Goal: Contribute content

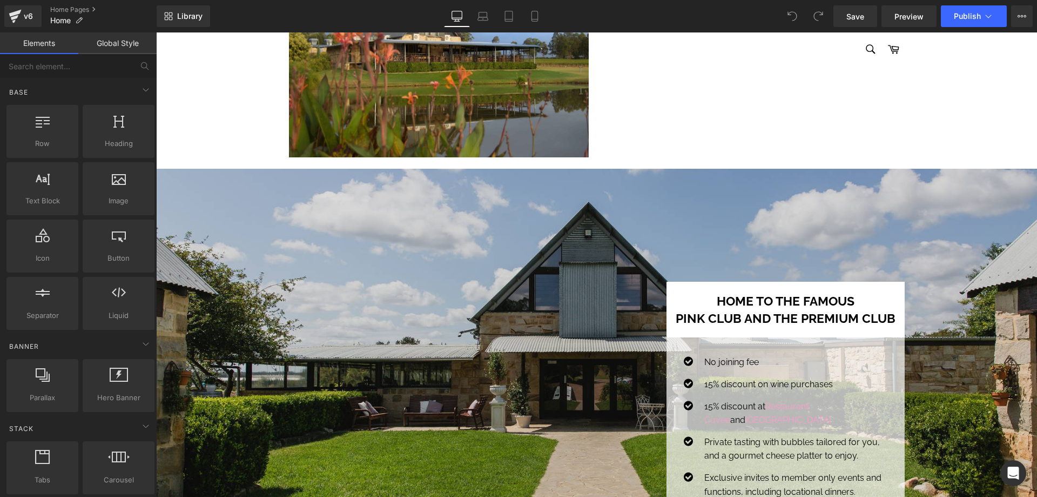
scroll to position [648, 0]
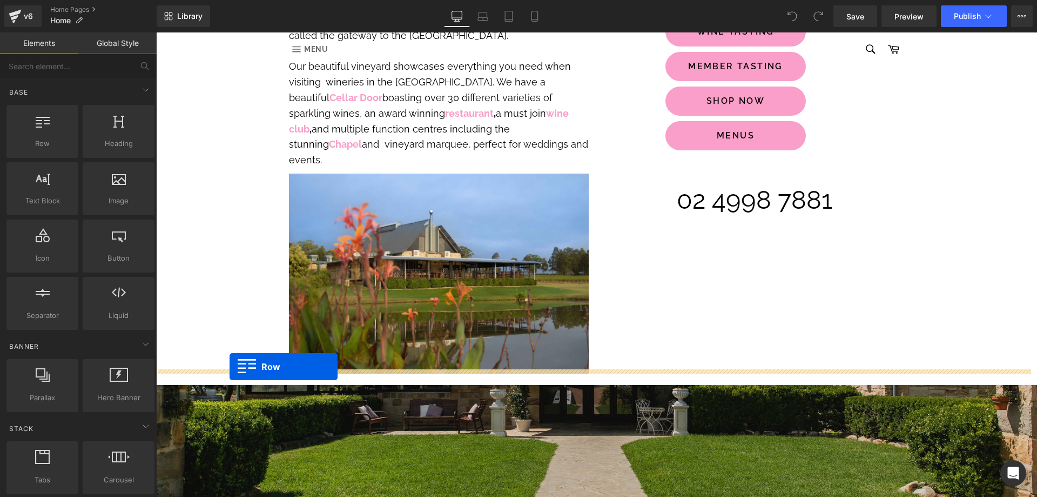
drag, startPoint x: 204, startPoint y: 169, endPoint x: 230, endPoint y: 366, distance: 199.5
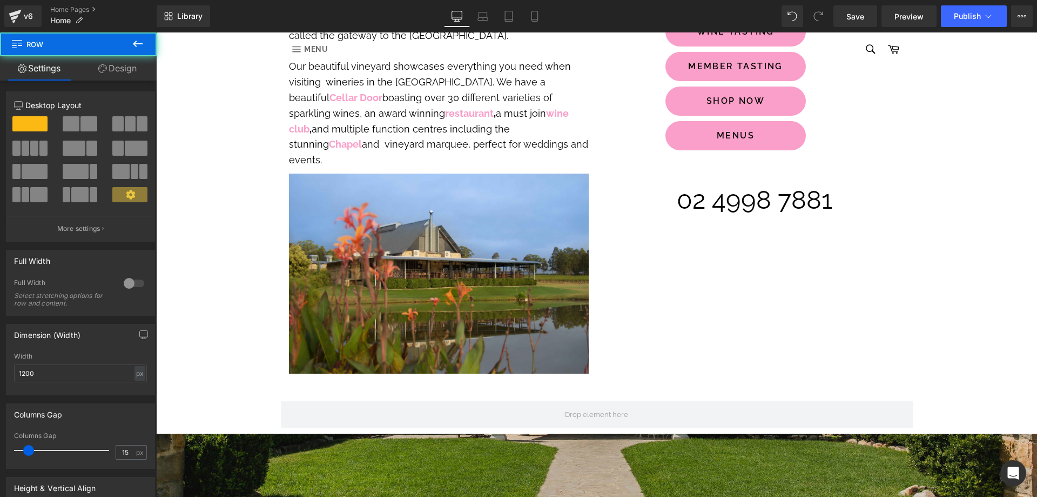
scroll to position [650, 0]
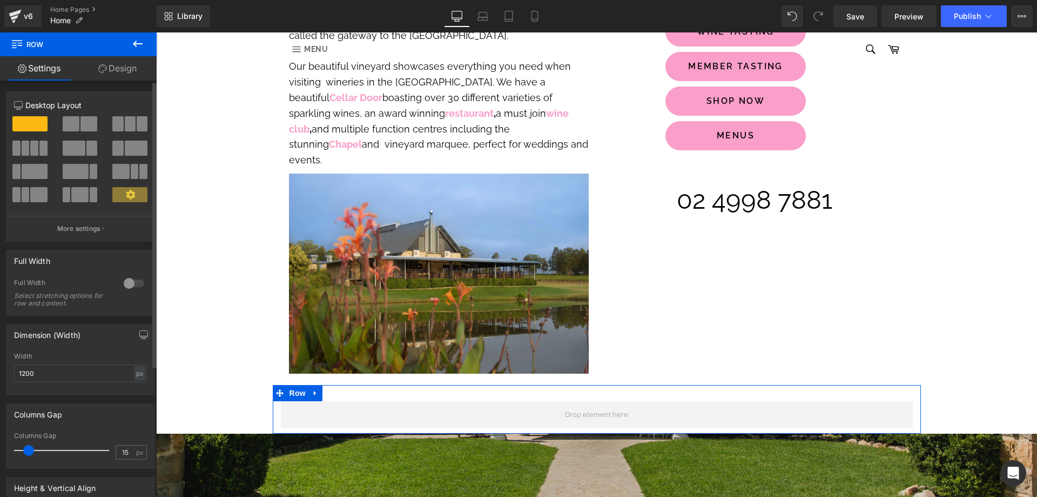
click at [93, 128] on span at bounding box center [89, 123] width 17 height 15
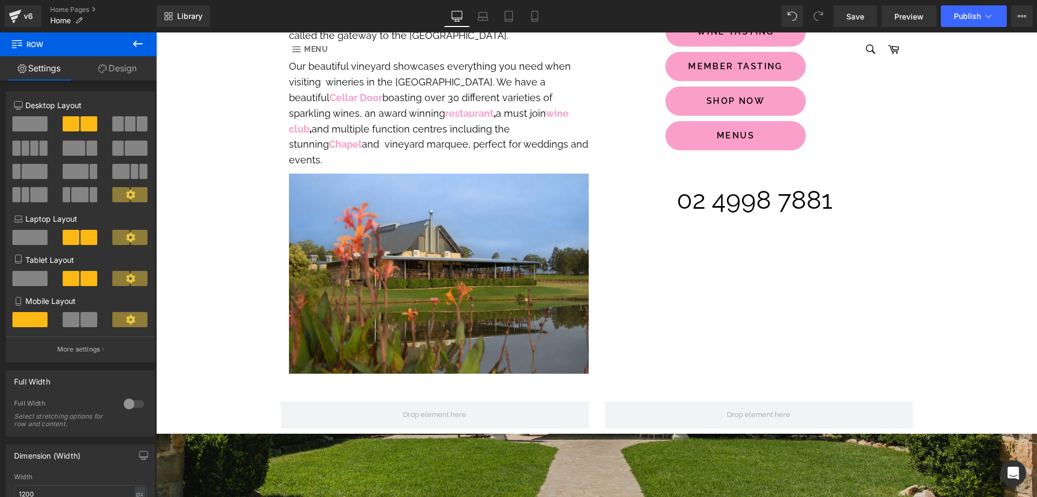
click at [135, 45] on icon at bounding box center [137, 43] width 13 height 13
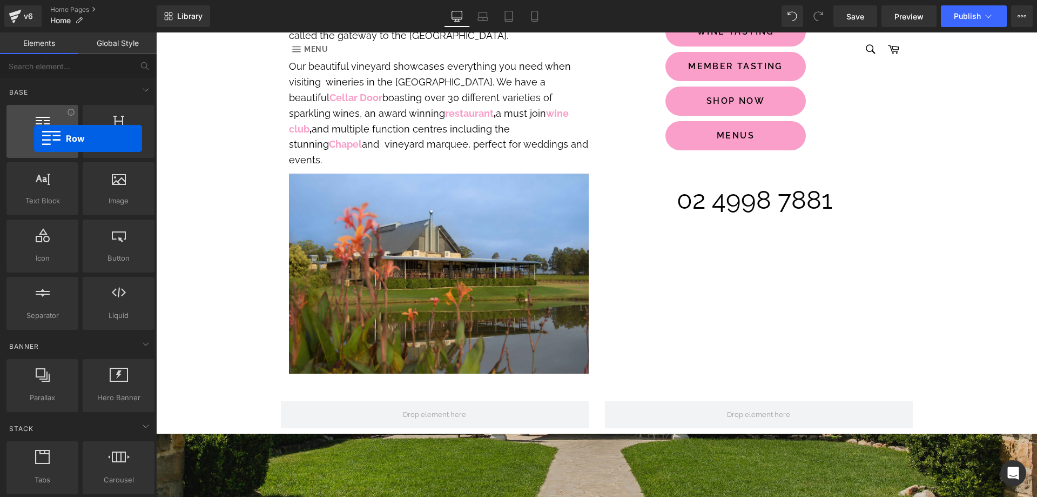
drag, startPoint x: 105, startPoint y: 190, endPoint x: 34, endPoint y: 138, distance: 87.4
click at [34, 138] on div "Row rows, columns, layouts, div" at bounding box center [42, 131] width 72 height 53
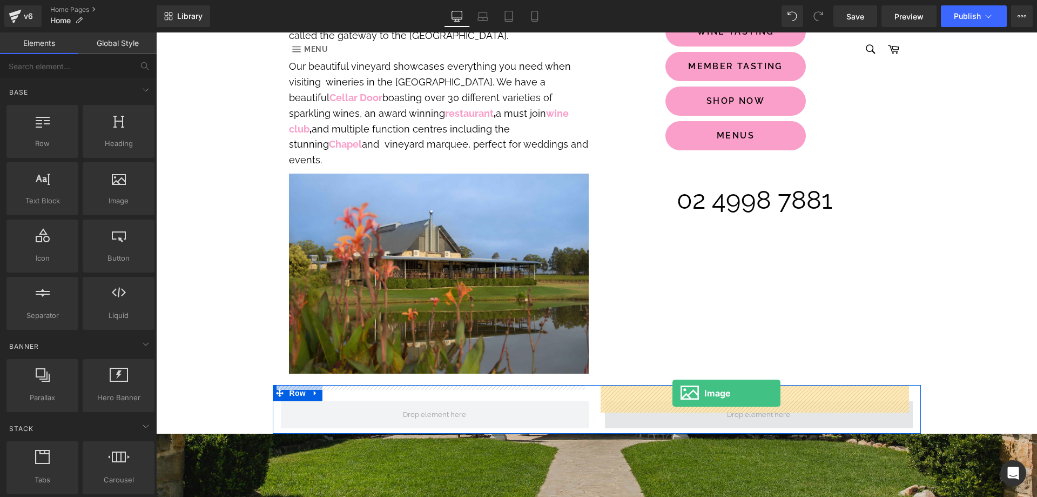
drag, startPoint x: 276, startPoint y: 226, endPoint x: 673, endPoint y: 393, distance: 430.6
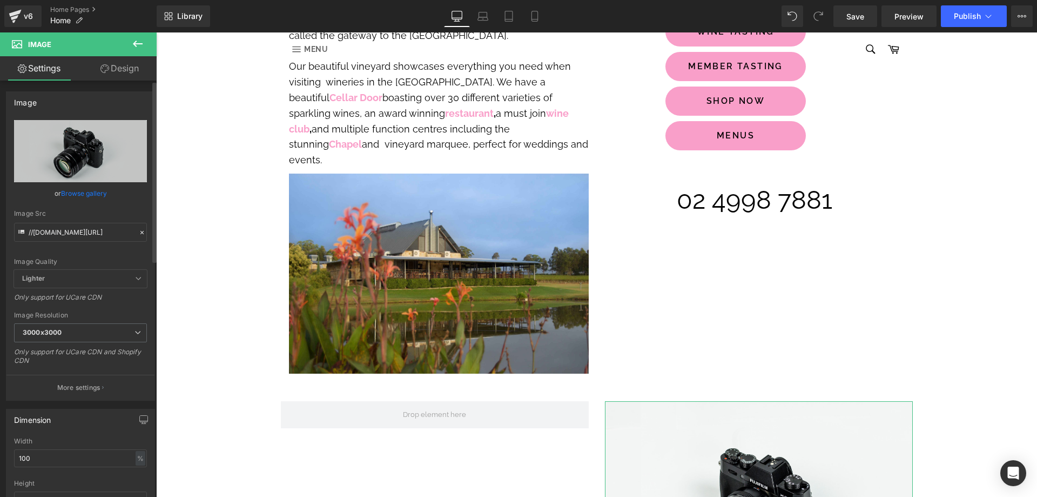
click at [85, 190] on link "Browse gallery" at bounding box center [84, 193] width 46 height 19
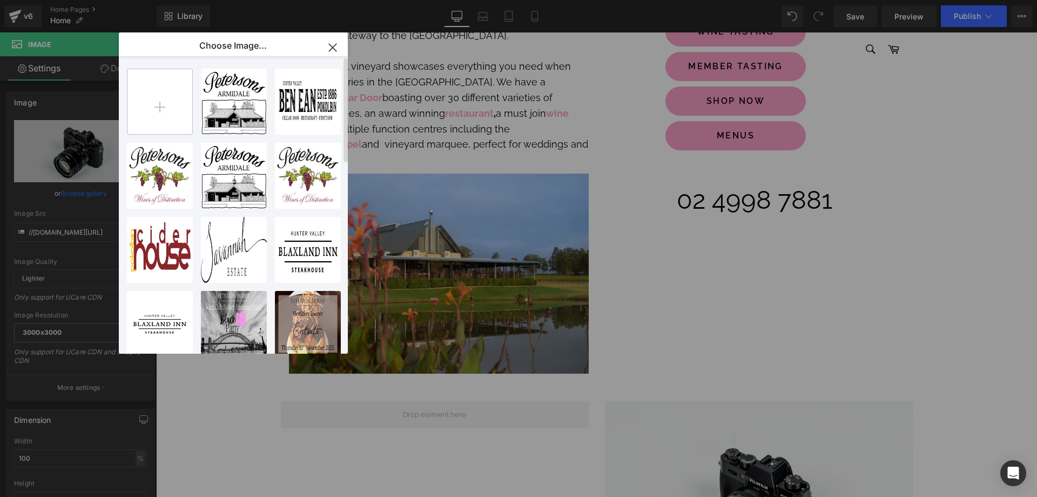
click at [165, 100] on input "file" at bounding box center [160, 101] width 65 height 65
type input "C:\fakepath\Melbourne Cup 2025 social tile.jpg"
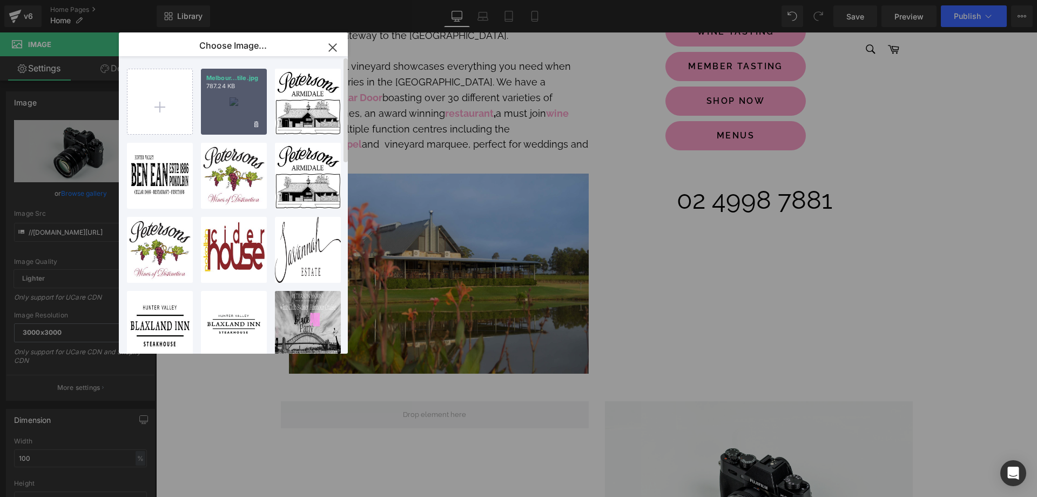
drag, startPoint x: 226, startPoint y: 105, endPoint x: 70, endPoint y: 72, distance: 159.5
click at [226, 105] on div "Melbour...tile.jpg 787.24 KB" at bounding box center [234, 102] width 66 height 66
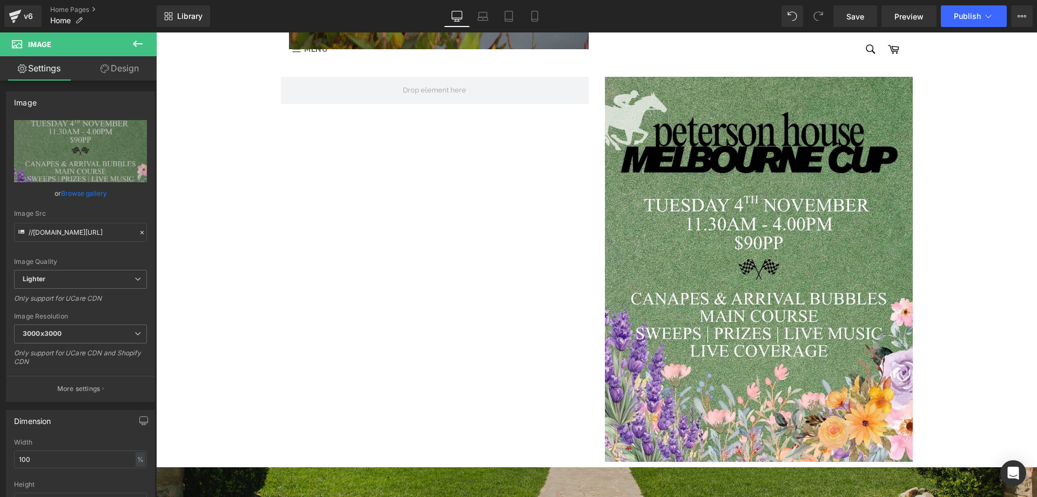
scroll to position [866, 0]
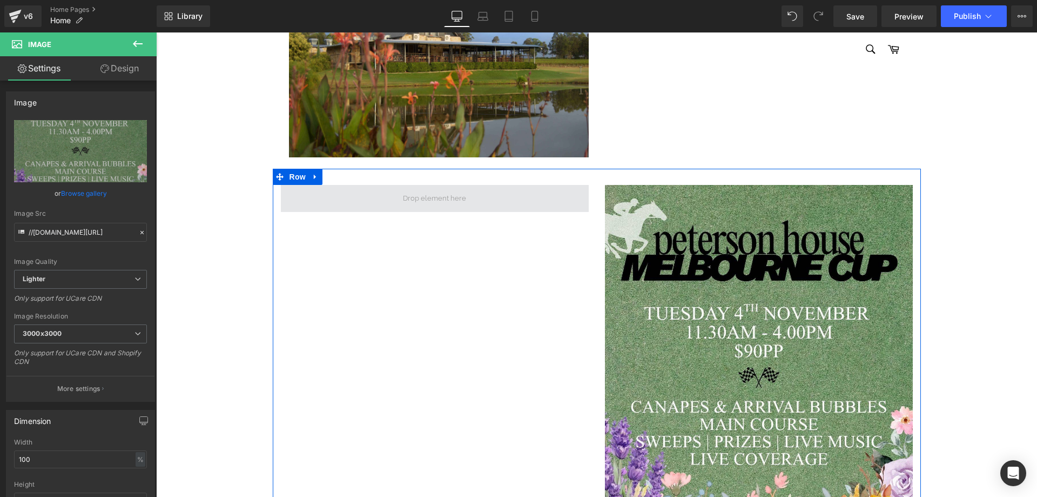
click at [346, 185] on span at bounding box center [435, 198] width 308 height 27
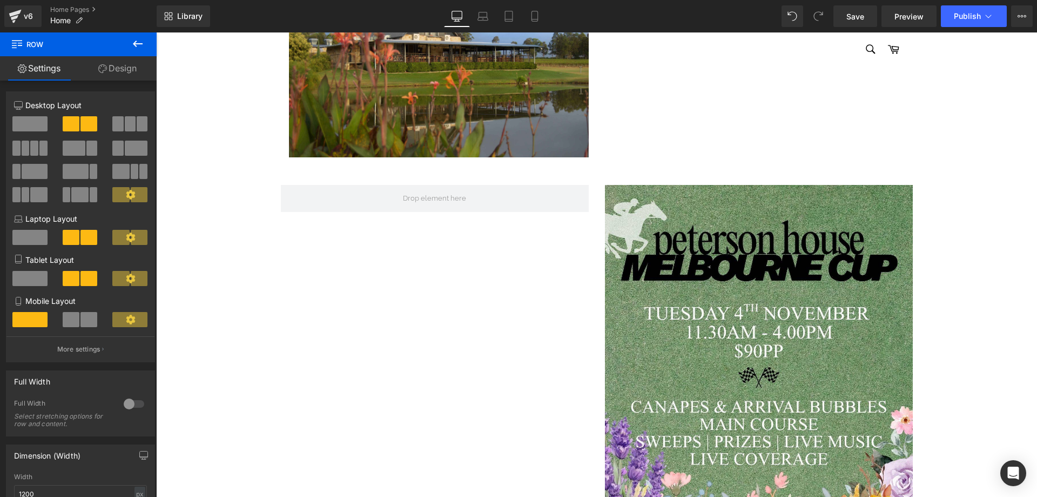
click at [135, 43] on icon at bounding box center [138, 44] width 10 height 6
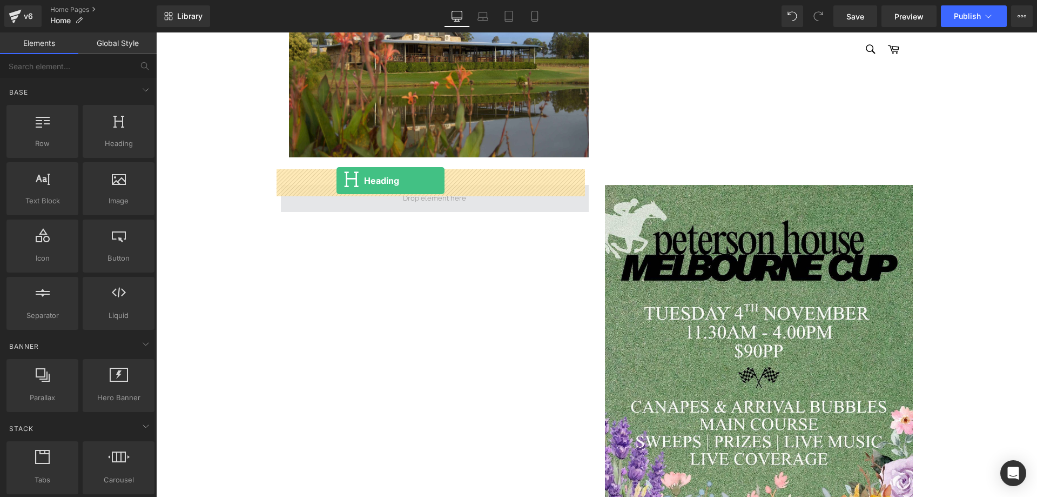
drag, startPoint x: 271, startPoint y: 177, endPoint x: 337, endPoint y: 180, distance: 66.0
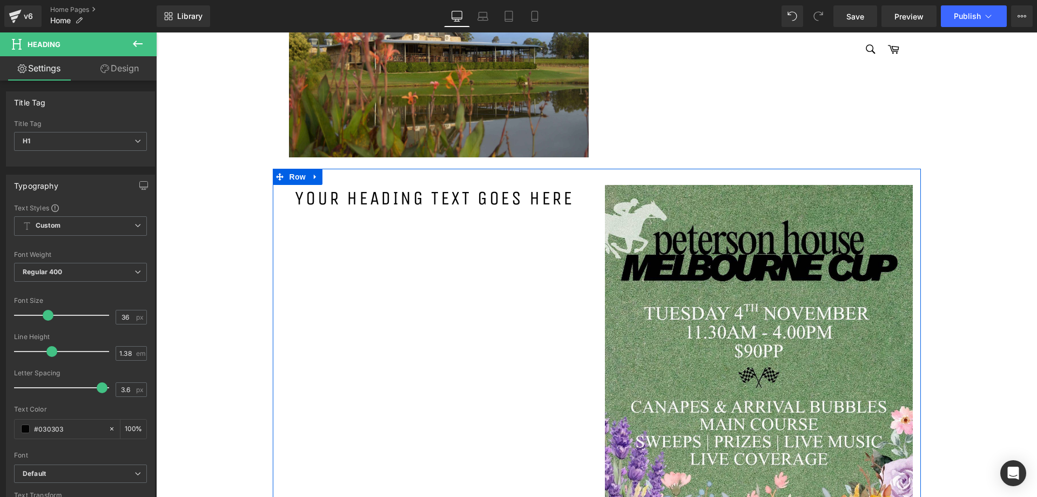
click at [358, 186] on h1 "Your heading text goes here" at bounding box center [435, 198] width 308 height 27
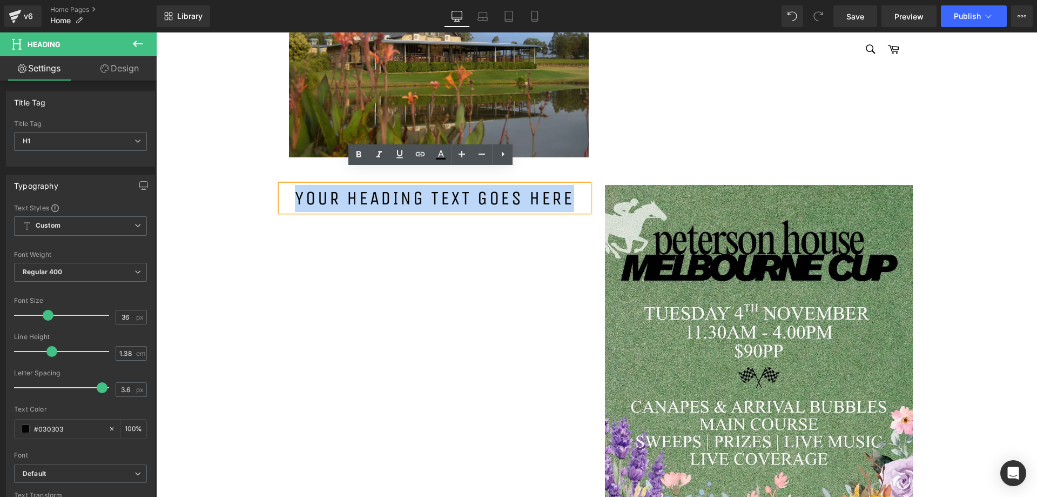
drag, startPoint x: 288, startPoint y: 180, endPoint x: 568, endPoint y: 183, distance: 279.9
click at [568, 185] on h1 "Your heading text goes here" at bounding box center [435, 198] width 308 height 27
paste div
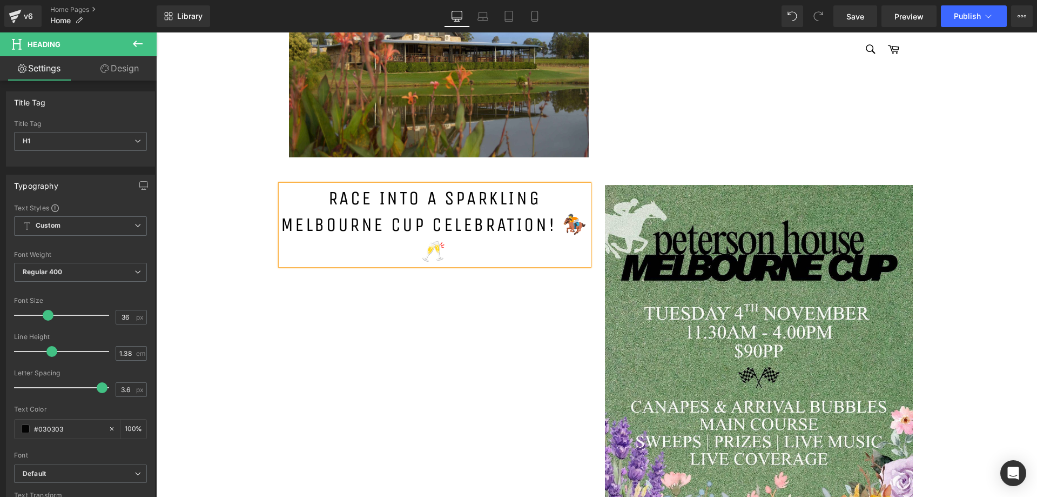
click at [436, 277] on div "Race into a Sparkling Melbourne Cup Celebration! 🏇🥂 Heading Image Row" at bounding box center [597, 372] width 648 height 407
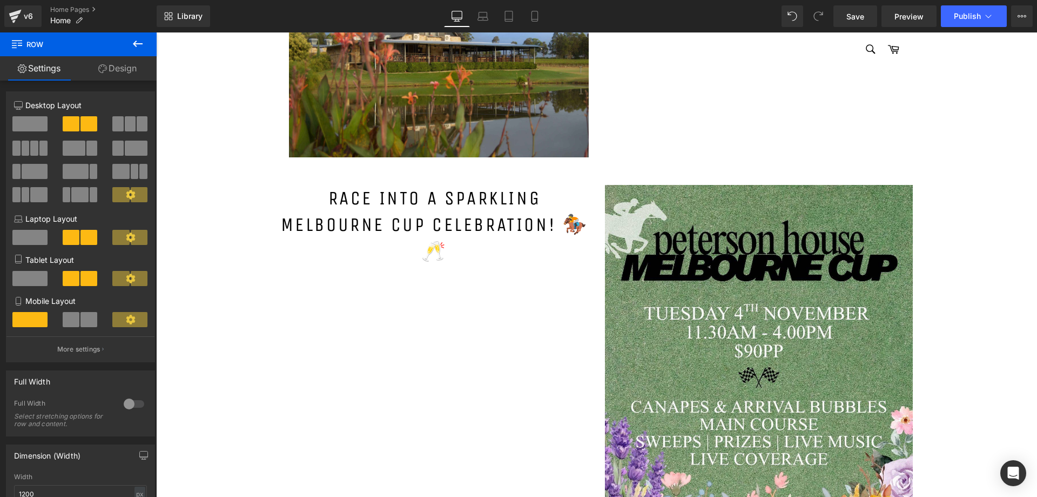
click at [138, 46] on icon at bounding box center [137, 43] width 13 height 13
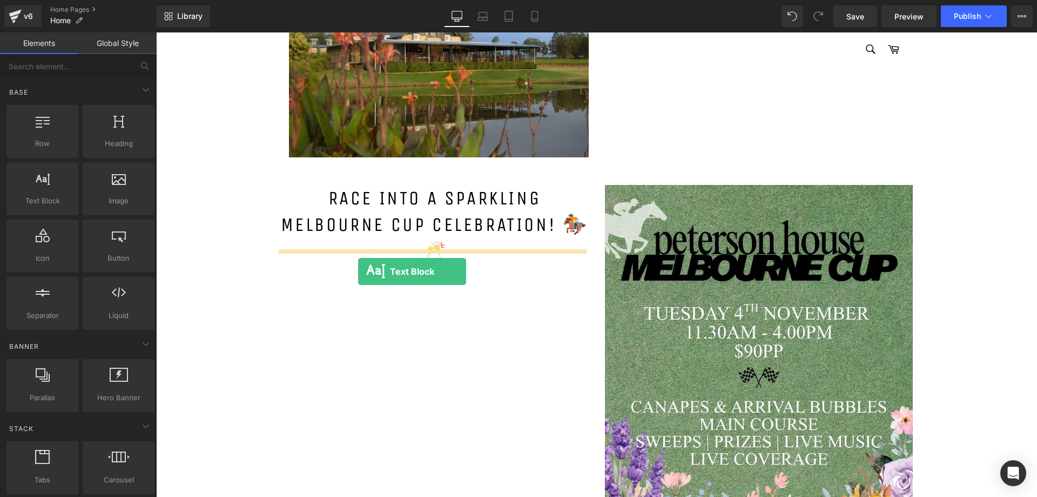
drag, startPoint x: 192, startPoint y: 220, endPoint x: 358, endPoint y: 271, distance: 174.0
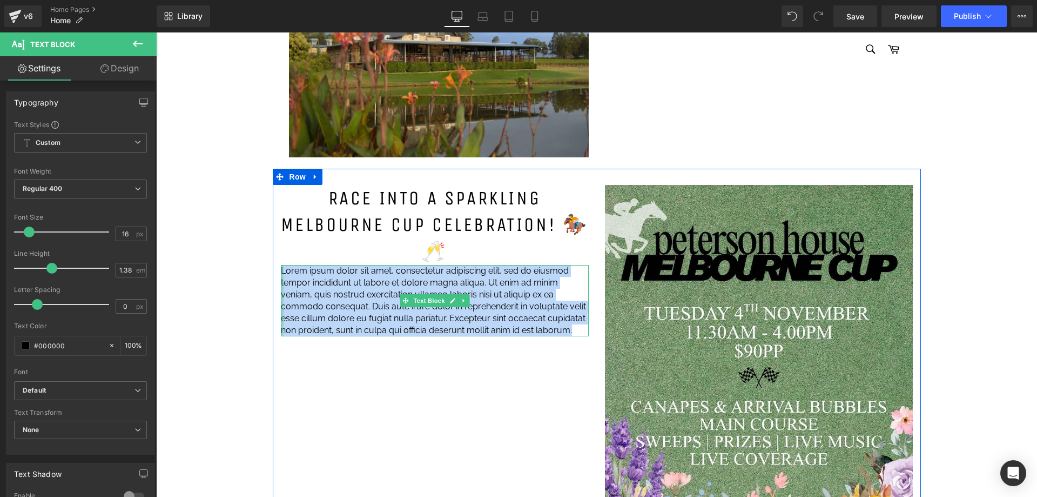
drag, startPoint x: 571, startPoint y: 317, endPoint x: 277, endPoint y: 255, distance: 300.5
click at [281, 265] on div "Lorem ipsum dolor sit amet, consectetur adipiscing elit, sed do eiusmod tempor …" at bounding box center [435, 300] width 308 height 71
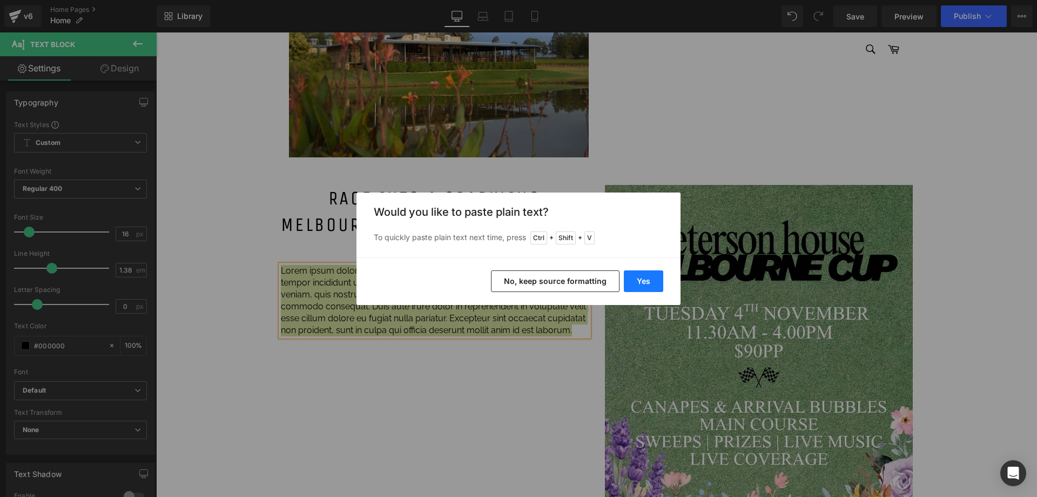
drag, startPoint x: 641, startPoint y: 277, endPoint x: 484, endPoint y: 244, distance: 160.7
click at [641, 277] on button "Yes" at bounding box center [643, 281] width 39 height 22
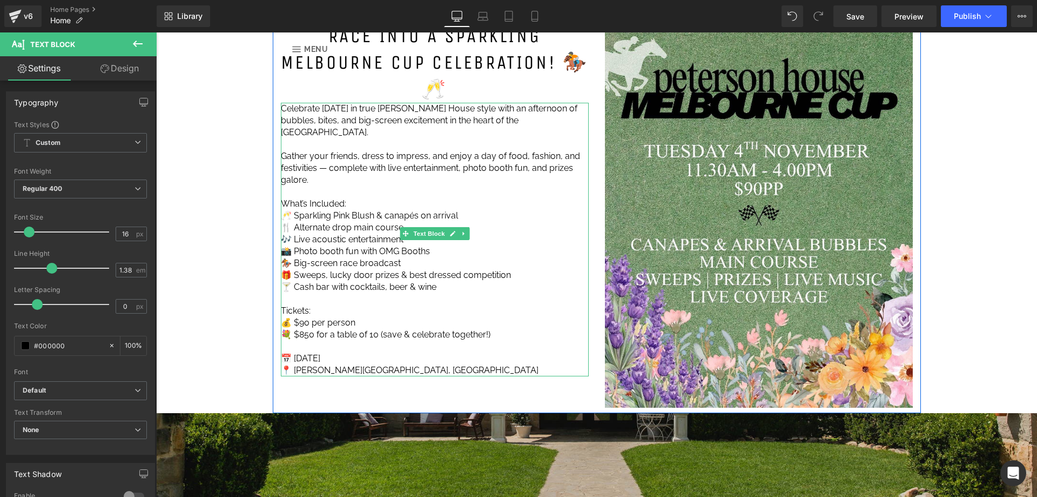
scroll to position [1136, 0]
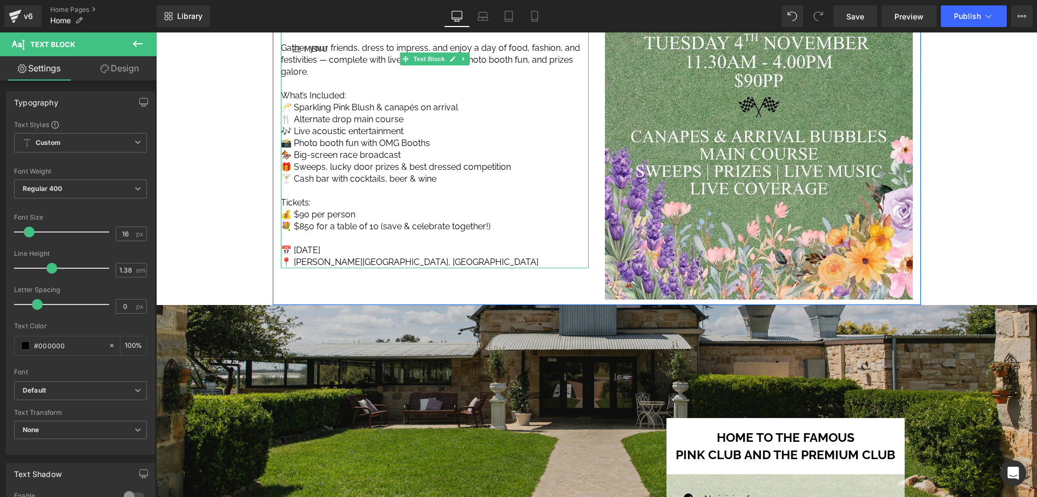
click at [497, 256] on p "📍 [PERSON_NAME][GEOGRAPHIC_DATA], [GEOGRAPHIC_DATA]" at bounding box center [435, 262] width 308 height 12
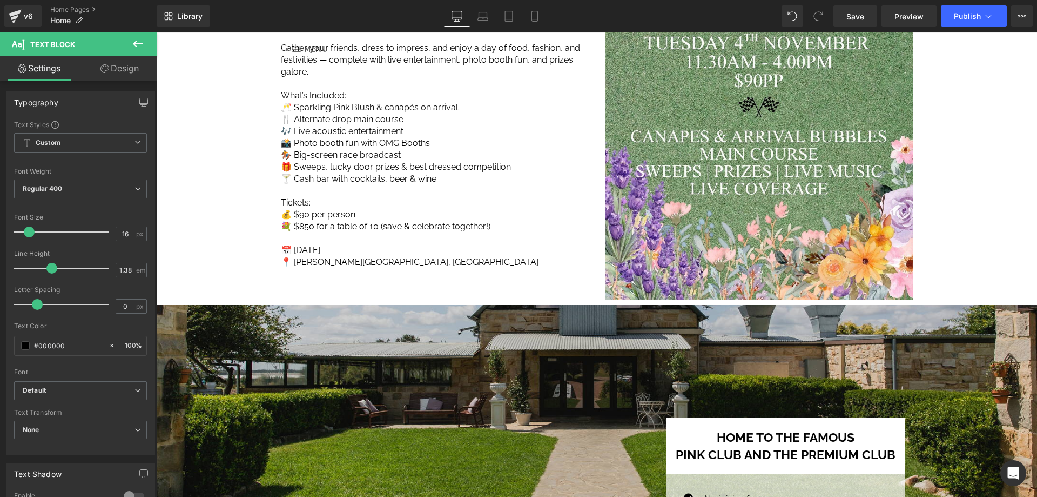
click at [138, 44] on icon at bounding box center [138, 44] width 10 height 6
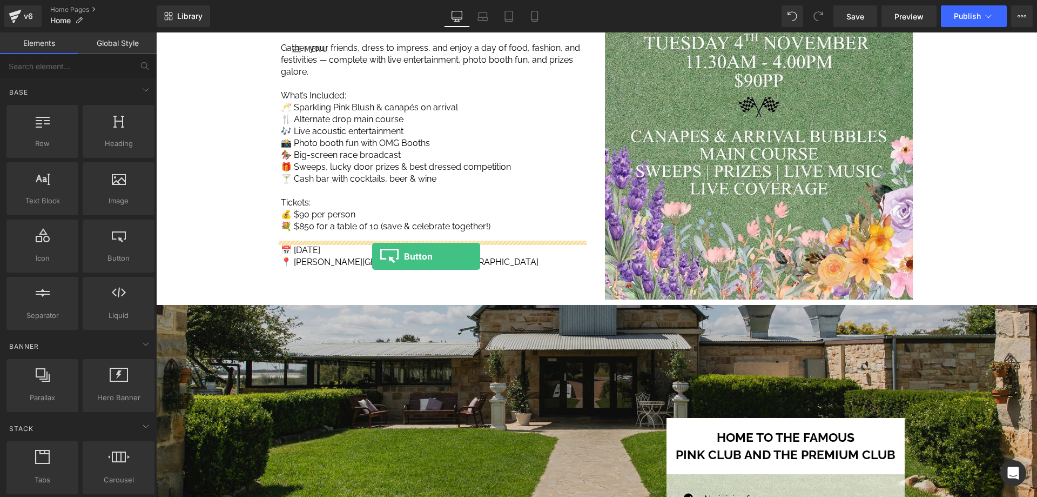
drag, startPoint x: 273, startPoint y: 280, endPoint x: 373, endPoint y: 256, distance: 103.3
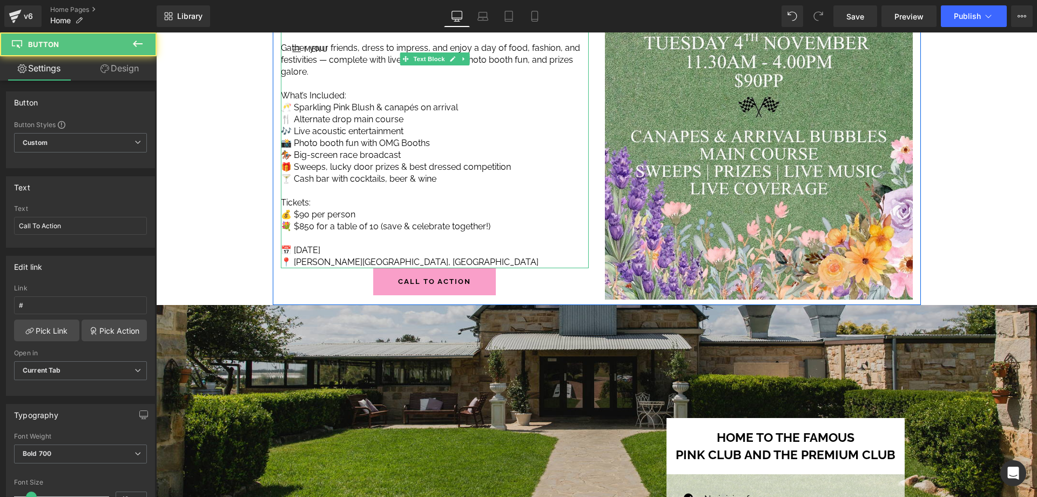
click at [426, 256] on p "📍 [PERSON_NAME][GEOGRAPHIC_DATA], [GEOGRAPHIC_DATA]" at bounding box center [435, 262] width 308 height 12
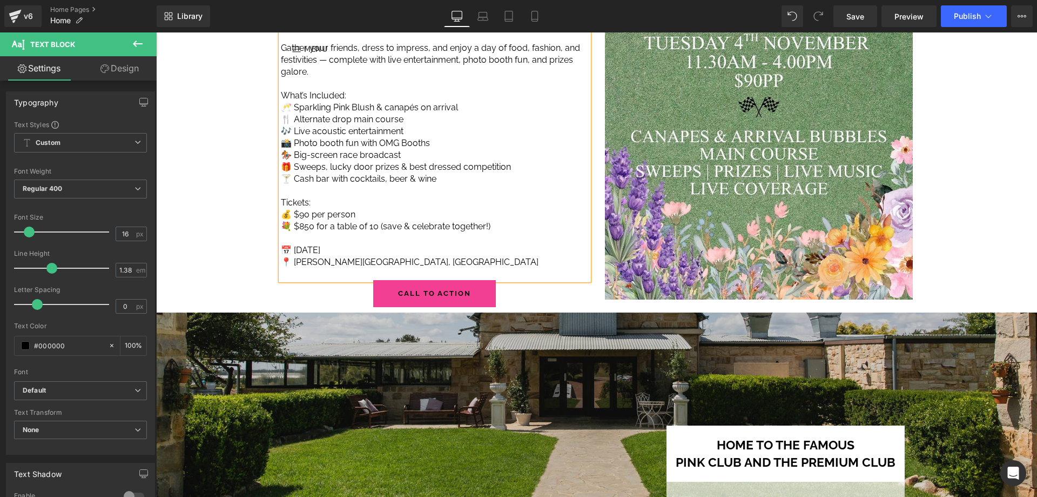
click at [377, 280] on link "Call To Action" at bounding box center [434, 293] width 123 height 27
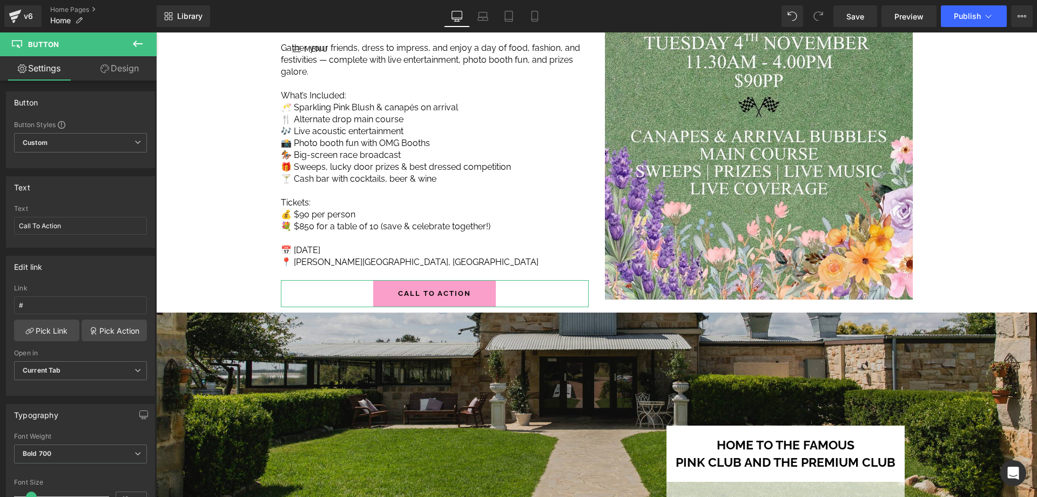
click at [122, 69] on link "Design" at bounding box center [120, 68] width 78 height 24
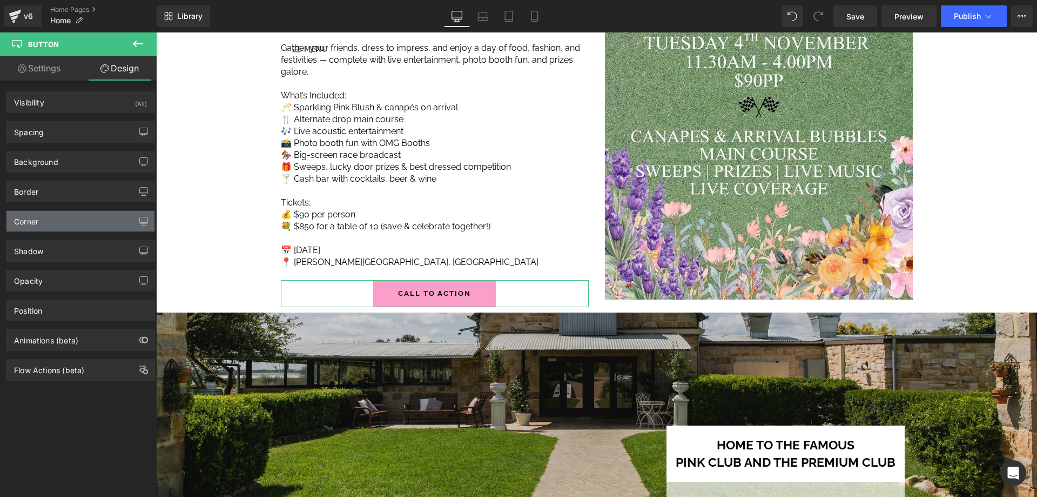
click at [65, 224] on div "Corner" at bounding box center [80, 221] width 148 height 21
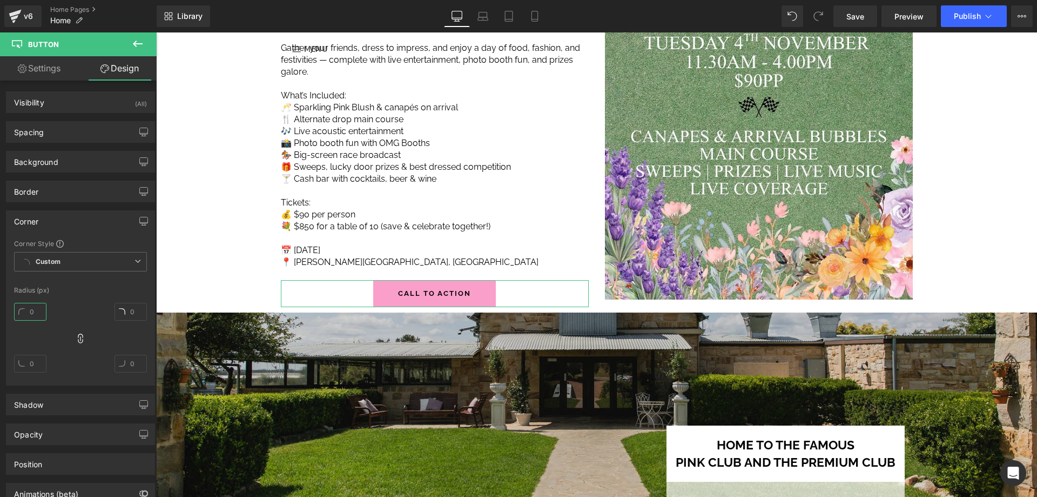
click at [36, 309] on input "text" at bounding box center [30, 312] width 32 height 18
type input "30"
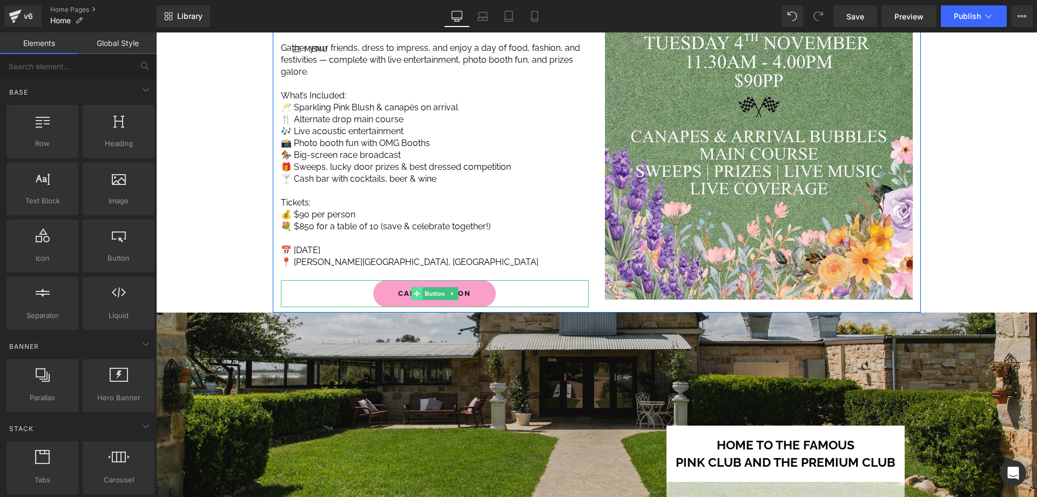
click at [416, 287] on span at bounding box center [416, 293] width 11 height 13
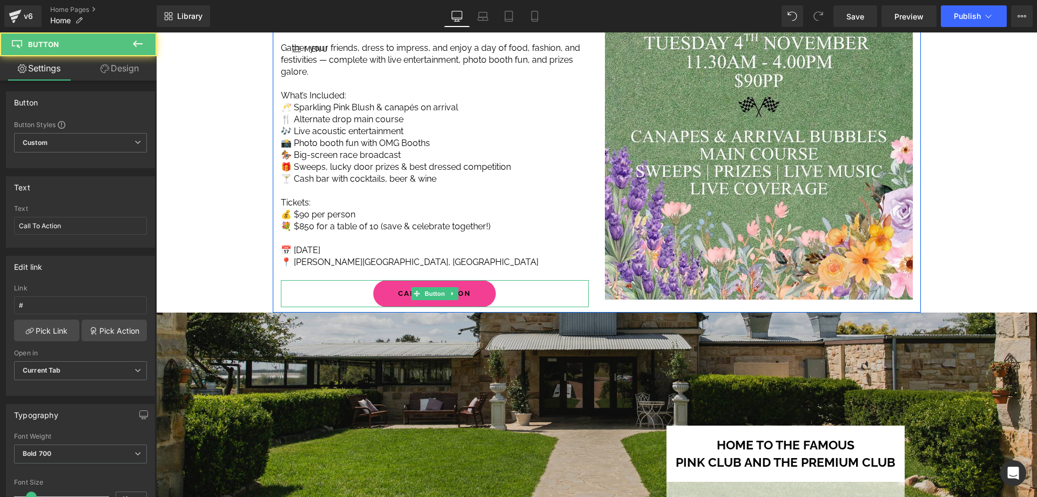
click at [389, 280] on link "Call To Action" at bounding box center [434, 293] width 123 height 27
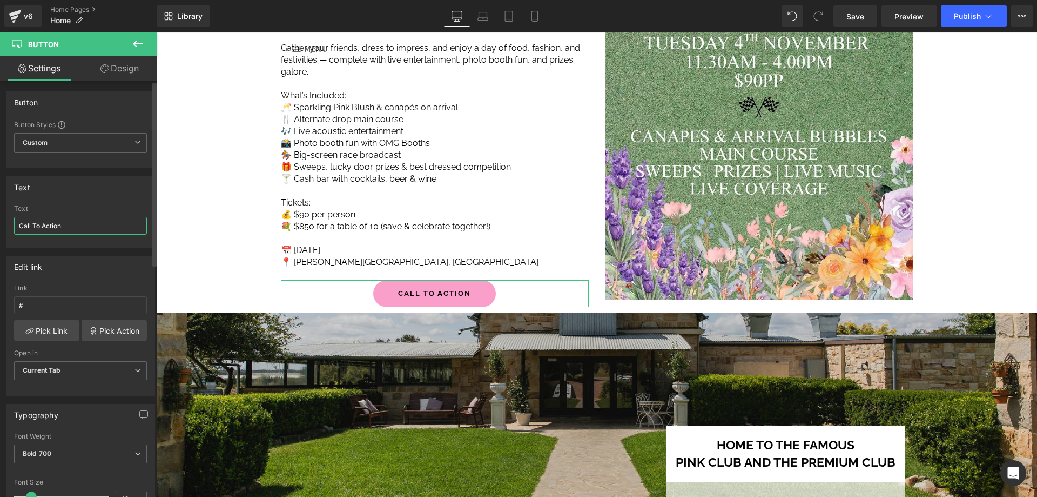
drag, startPoint x: 88, startPoint y: 229, endPoint x: 22, endPoint y: 227, distance: 65.9
click at [22, 227] on input "Call To Action" at bounding box center [80, 226] width 133 height 18
type input "C"
type input "Book now"
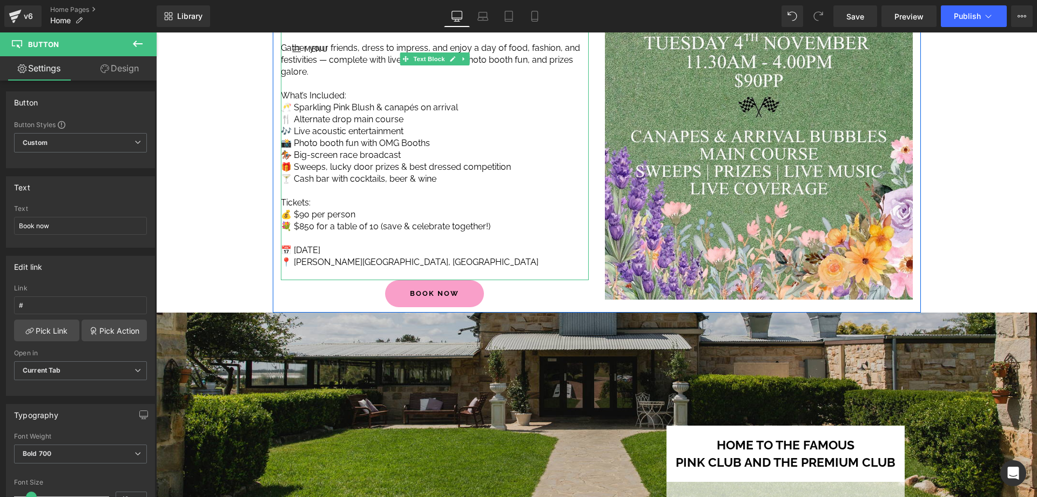
click at [472, 197] on p "Tickets:" at bounding box center [435, 203] width 308 height 12
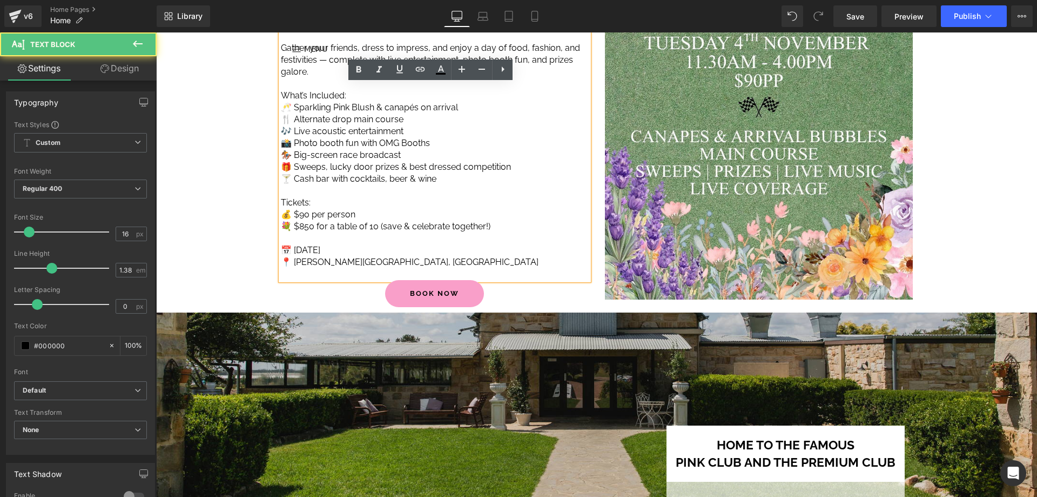
scroll to position [1082, 0]
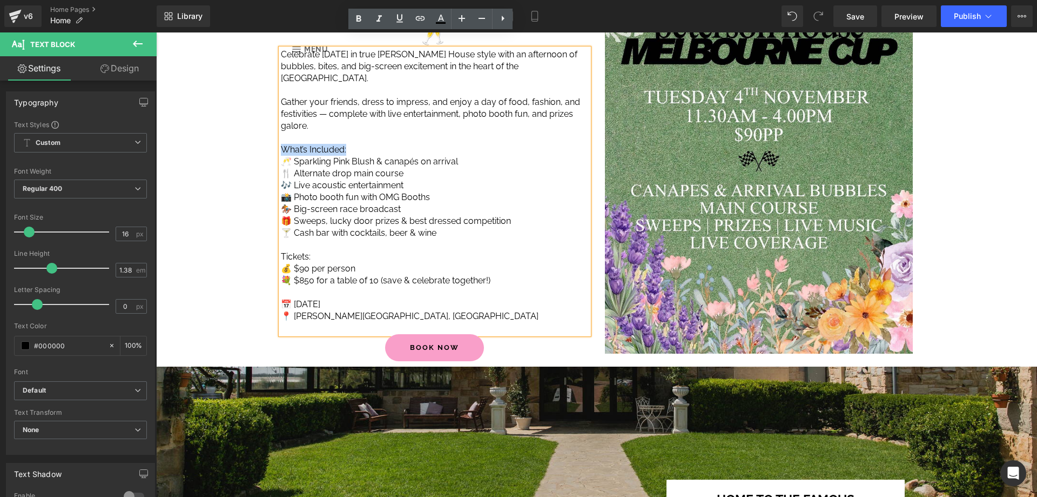
drag, startPoint x: 356, startPoint y: 121, endPoint x: 279, endPoint y: 121, distance: 76.7
click at [281, 144] on p "What’s Included:" at bounding box center [435, 150] width 308 height 12
click at [363, 14] on icon at bounding box center [358, 18] width 13 height 13
drag, startPoint x: 306, startPoint y: 229, endPoint x: 279, endPoint y: 229, distance: 27.6
click at [281, 251] on p "Tickets:" at bounding box center [435, 257] width 308 height 12
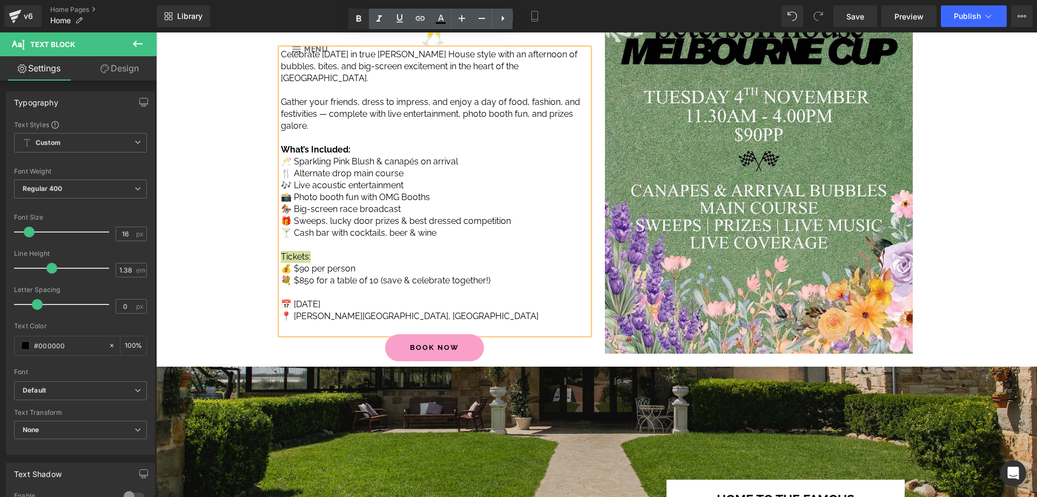
click at [358, 22] on icon at bounding box center [358, 18] width 13 height 13
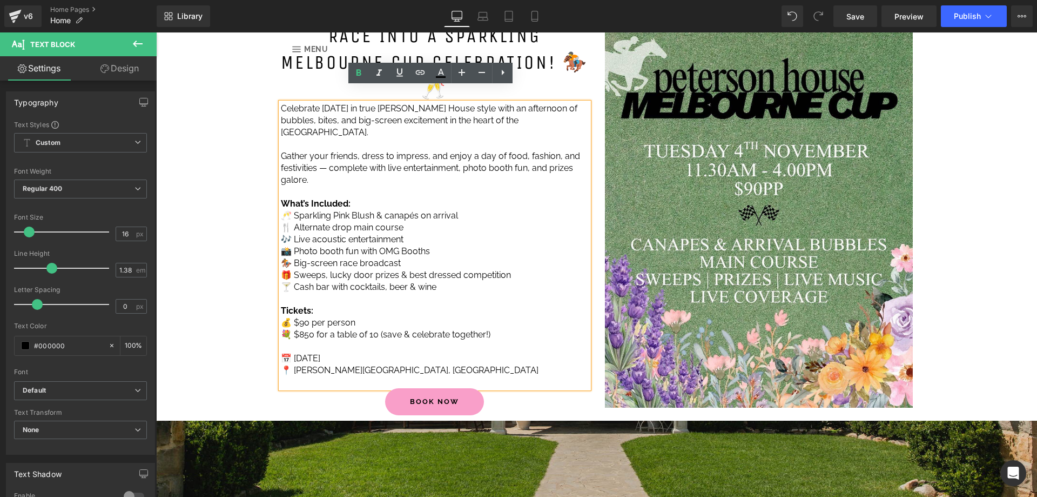
scroll to position [974, 0]
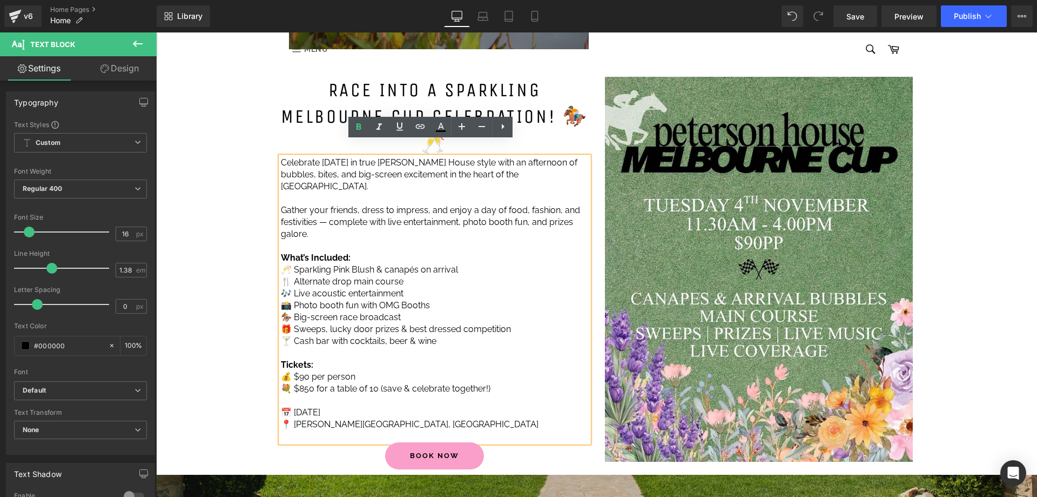
click at [484, 264] on p "🥂 Sparkling Pink Blush & canapés on arrival" at bounding box center [435, 270] width 308 height 12
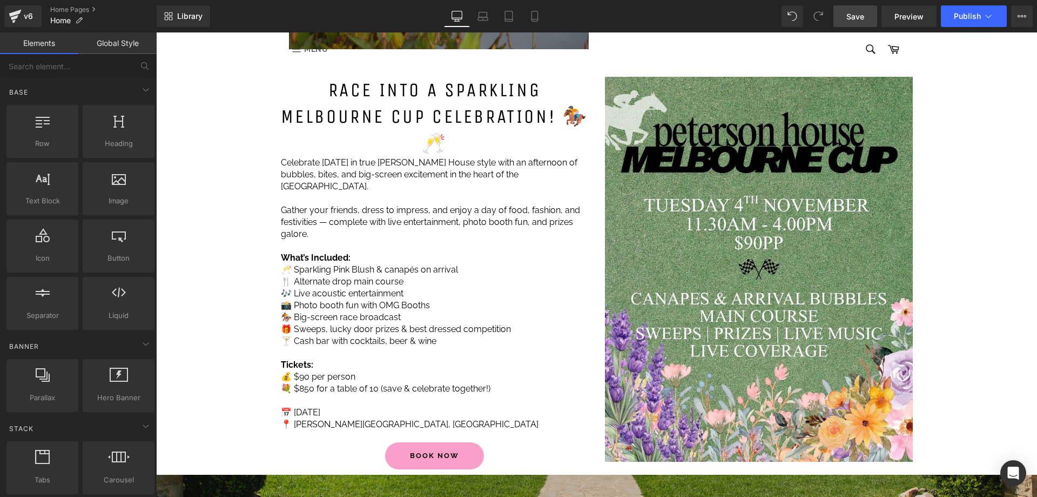
drag, startPoint x: 847, startPoint y: 14, endPoint x: 541, endPoint y: 233, distance: 377.1
click at [847, 14] on span "Save" at bounding box center [856, 16] width 18 height 11
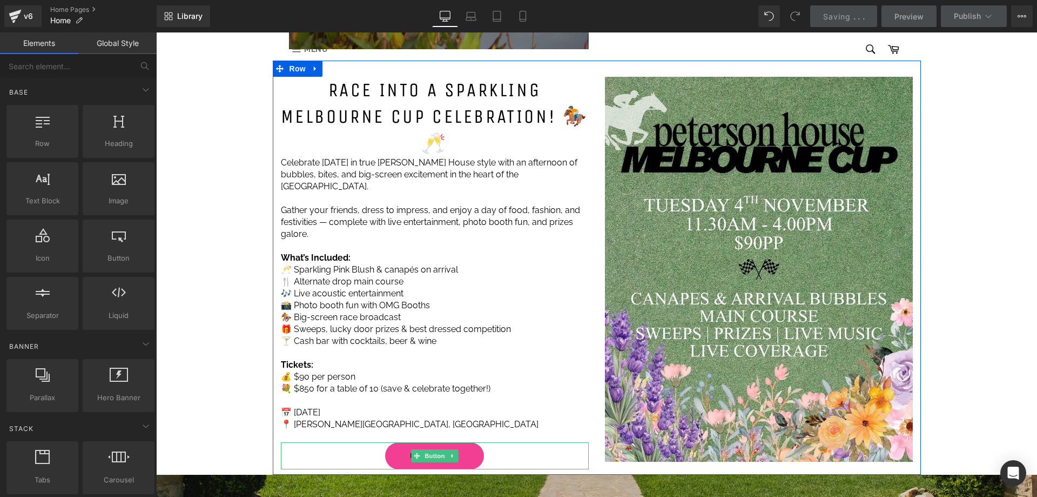
click at [474, 442] on link "Book now" at bounding box center [434, 455] width 99 height 27
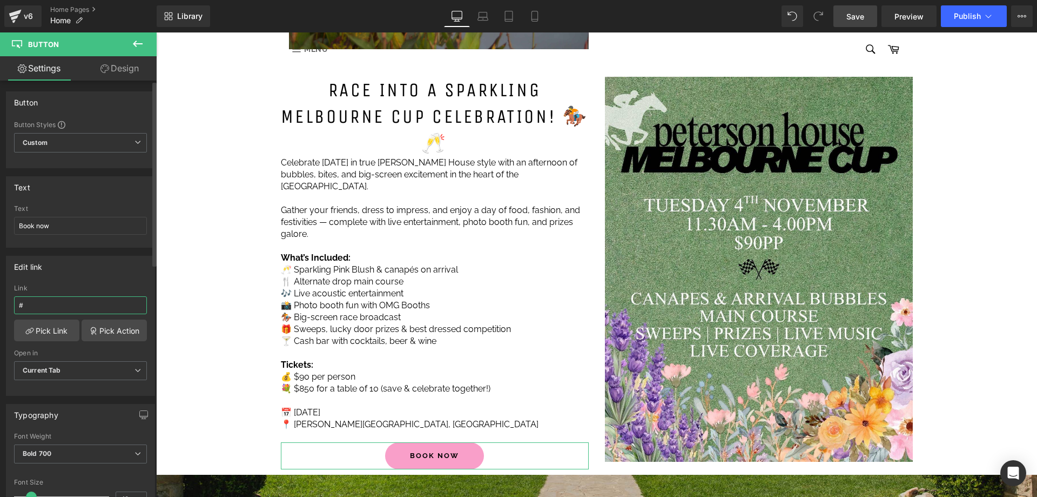
click at [50, 300] on input "#" at bounding box center [80, 305] width 133 height 18
click at [19, 299] on input "#[URL][DOMAIN_NAME]" at bounding box center [80, 305] width 133 height 18
type input "[URL][DOMAIN_NAME]"
click at [855, 13] on span "Save" at bounding box center [856, 16] width 18 height 11
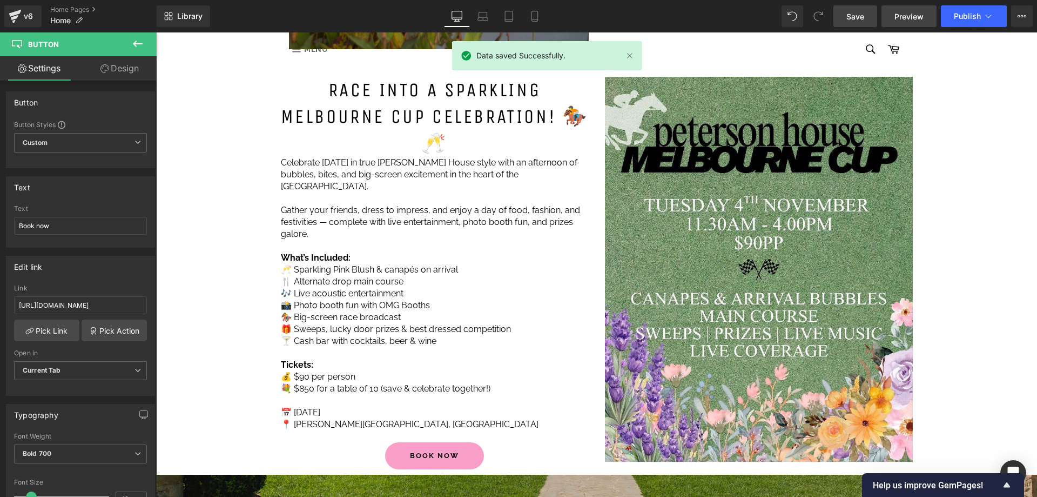
click at [903, 14] on span "Preview" at bounding box center [909, 16] width 29 height 11
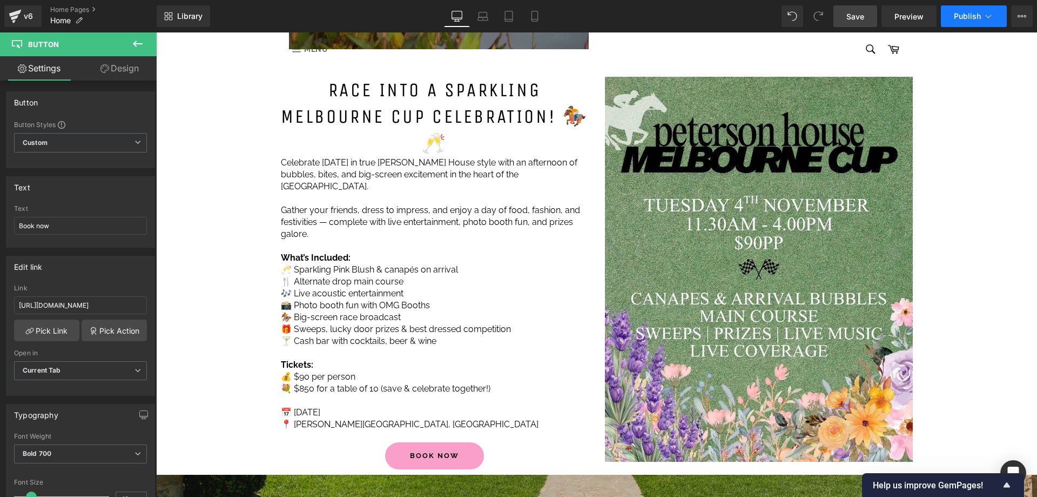
click at [975, 14] on span "Publish" at bounding box center [967, 16] width 27 height 9
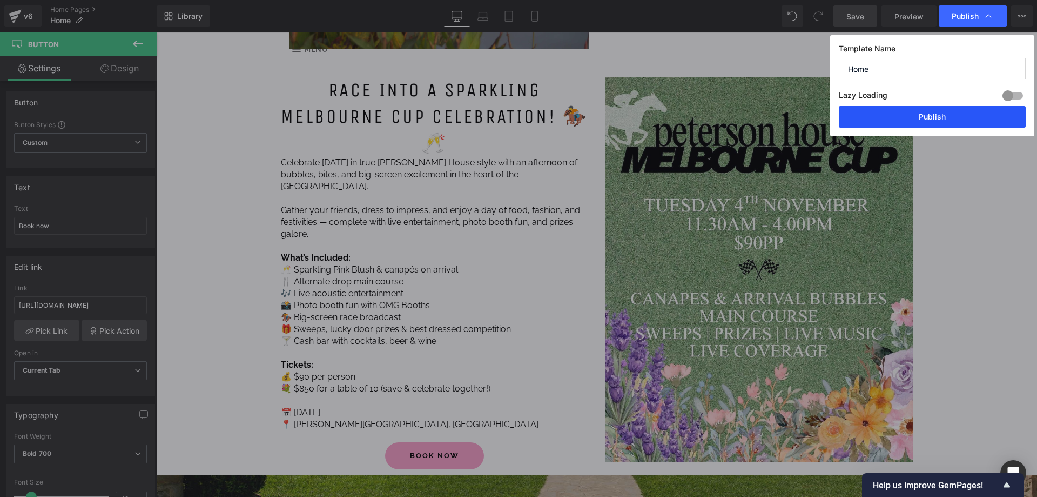
click at [907, 117] on button "Publish" at bounding box center [932, 117] width 187 height 22
